Goal: Find specific page/section: Find specific page/section

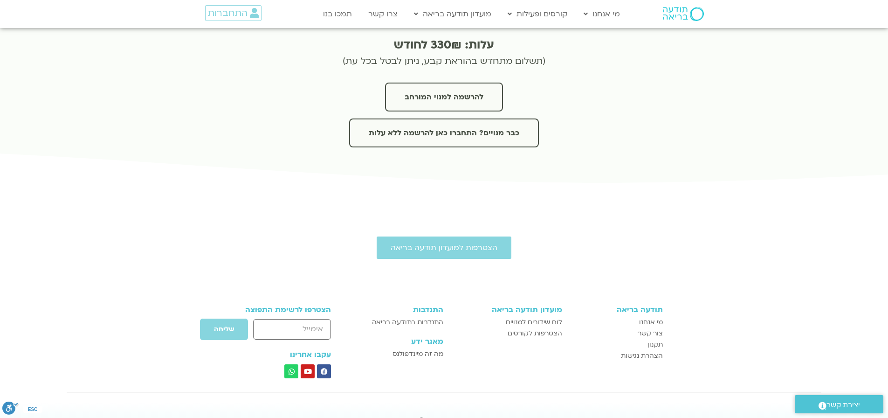
scroll to position [2192, 0]
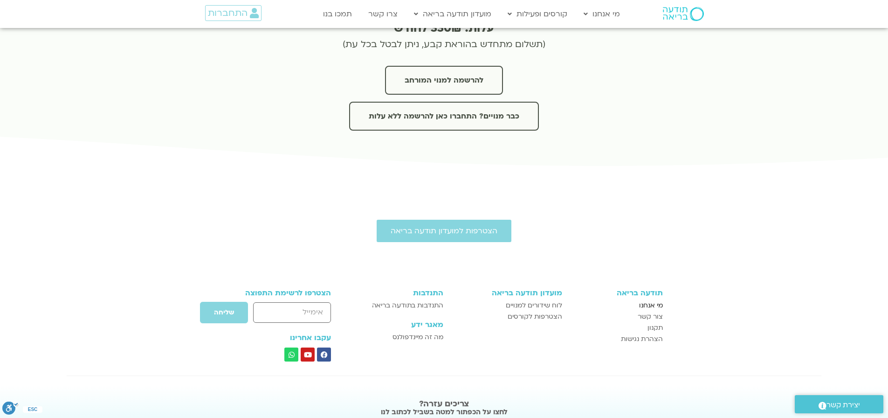
click at [654, 300] on span "מי אנחנו" at bounding box center [651, 305] width 24 height 11
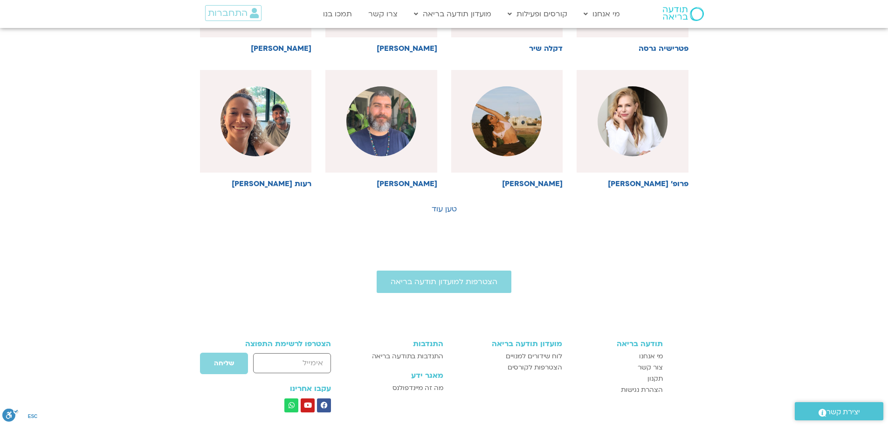
scroll to position [513, 0]
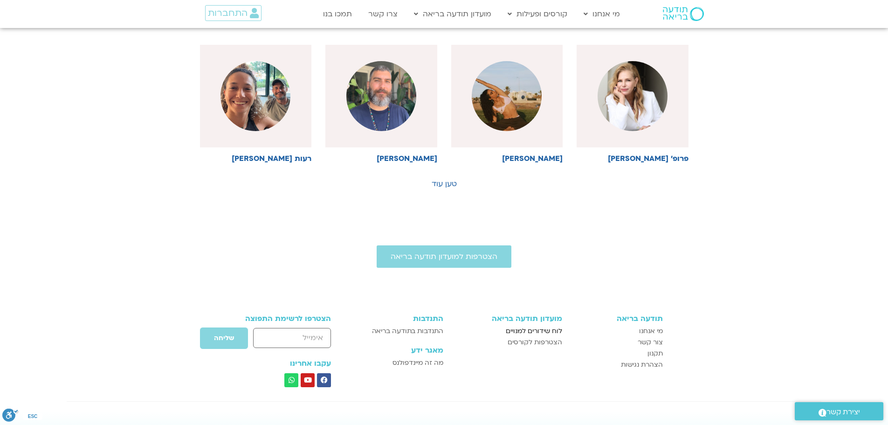
click at [539, 327] on span "לוח שידורים למנויים" at bounding box center [534, 330] width 56 height 11
